Goal: Task Accomplishment & Management: Manage account settings

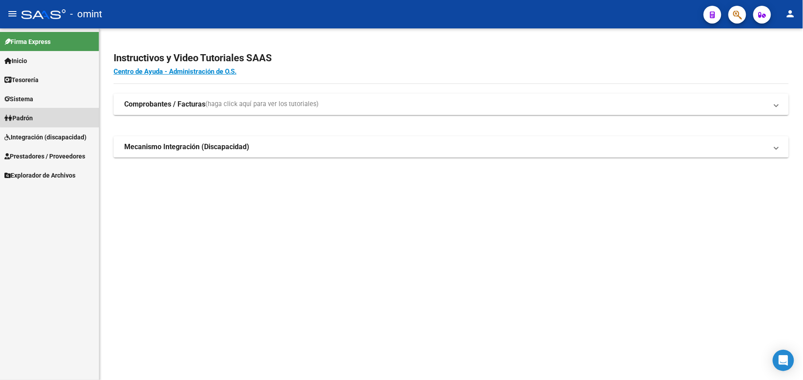
click at [50, 115] on link "Padrón" at bounding box center [49, 117] width 99 height 19
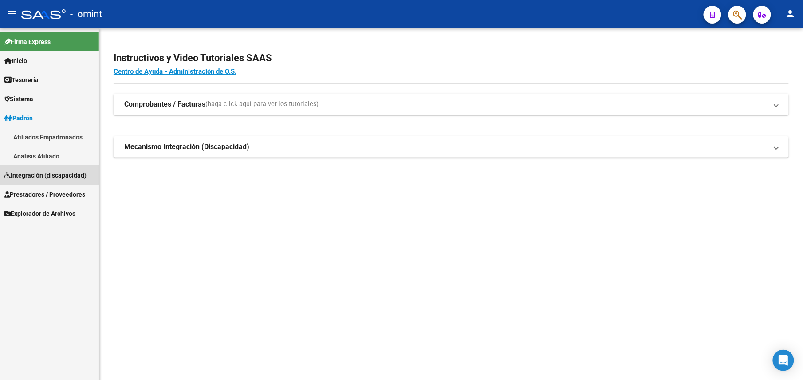
click at [45, 173] on span "Integración (discapacidad)" at bounding box center [45, 175] width 82 height 10
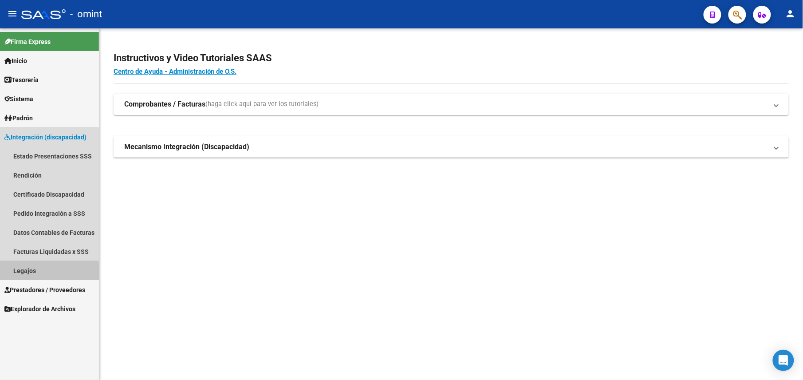
click at [47, 274] on link "Legajos" at bounding box center [49, 270] width 99 height 19
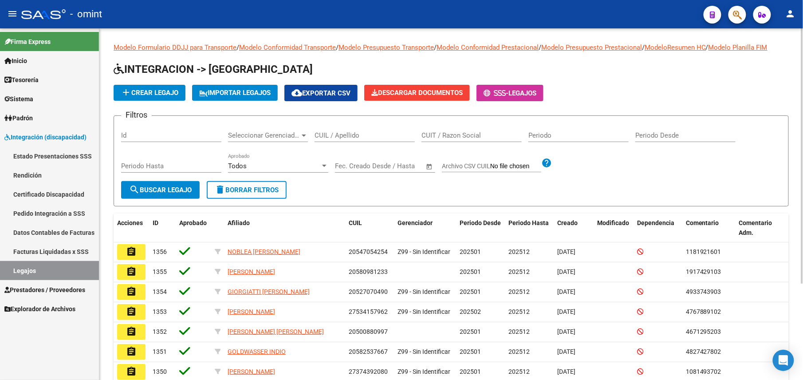
click at [336, 144] on div "CUIL / Apellido" at bounding box center [365, 137] width 100 height 28
click at [341, 130] on div "CUIL / Apellido" at bounding box center [365, 132] width 100 height 19
paste input "20562311344"
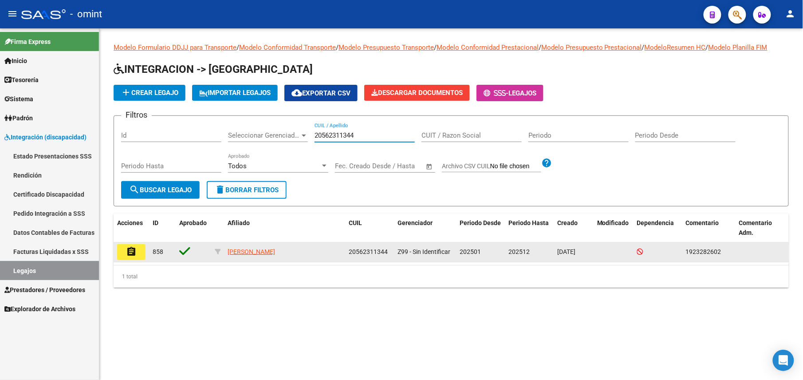
type input "20562311344"
click at [135, 256] on mat-icon "assignment" at bounding box center [131, 251] width 11 height 11
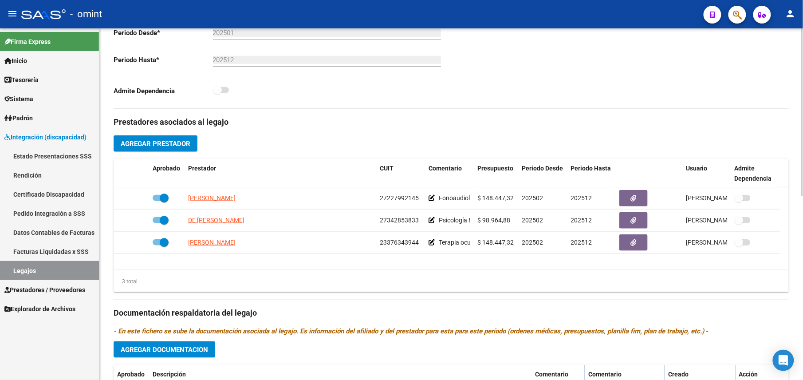
scroll to position [295, 0]
